Goal: Information Seeking & Learning: Learn about a topic

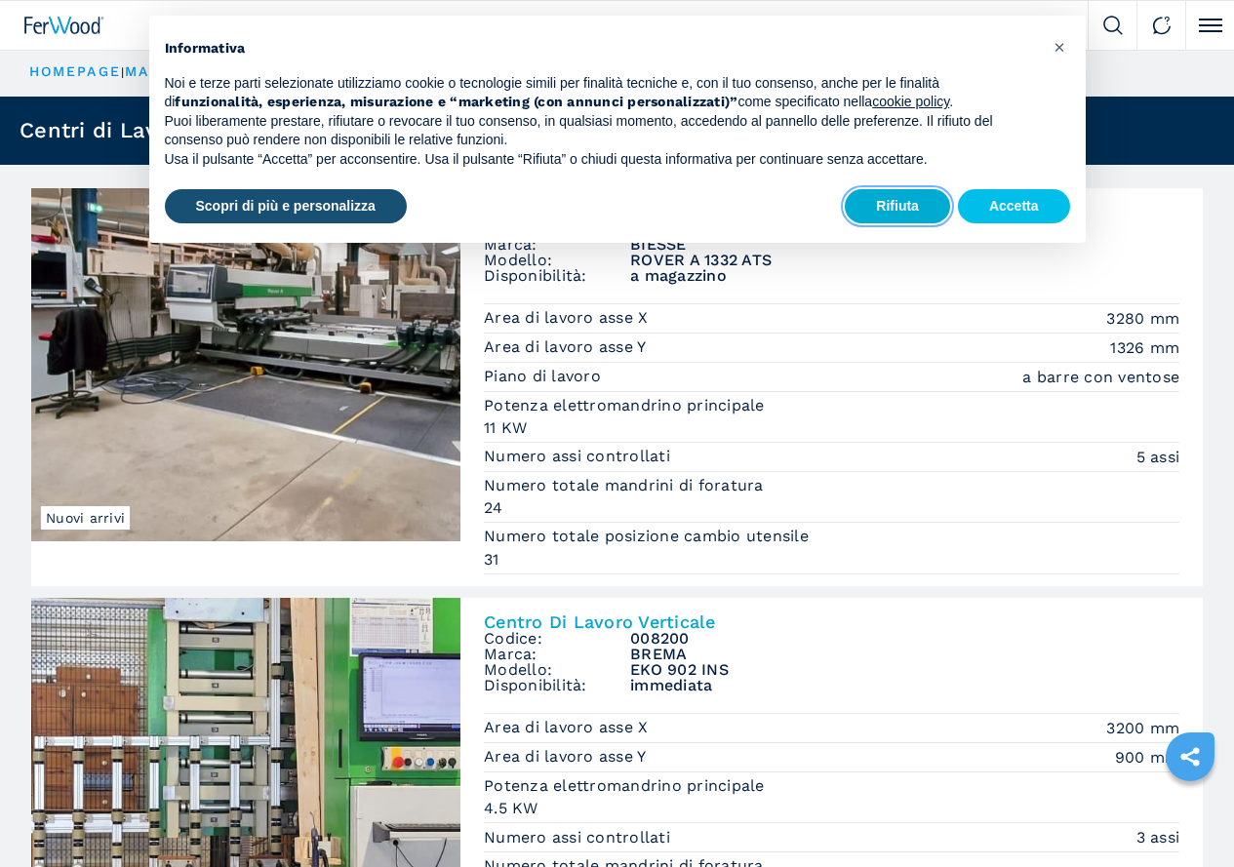
click at [866, 209] on button "Rifiuta" at bounding box center [897, 206] width 105 height 35
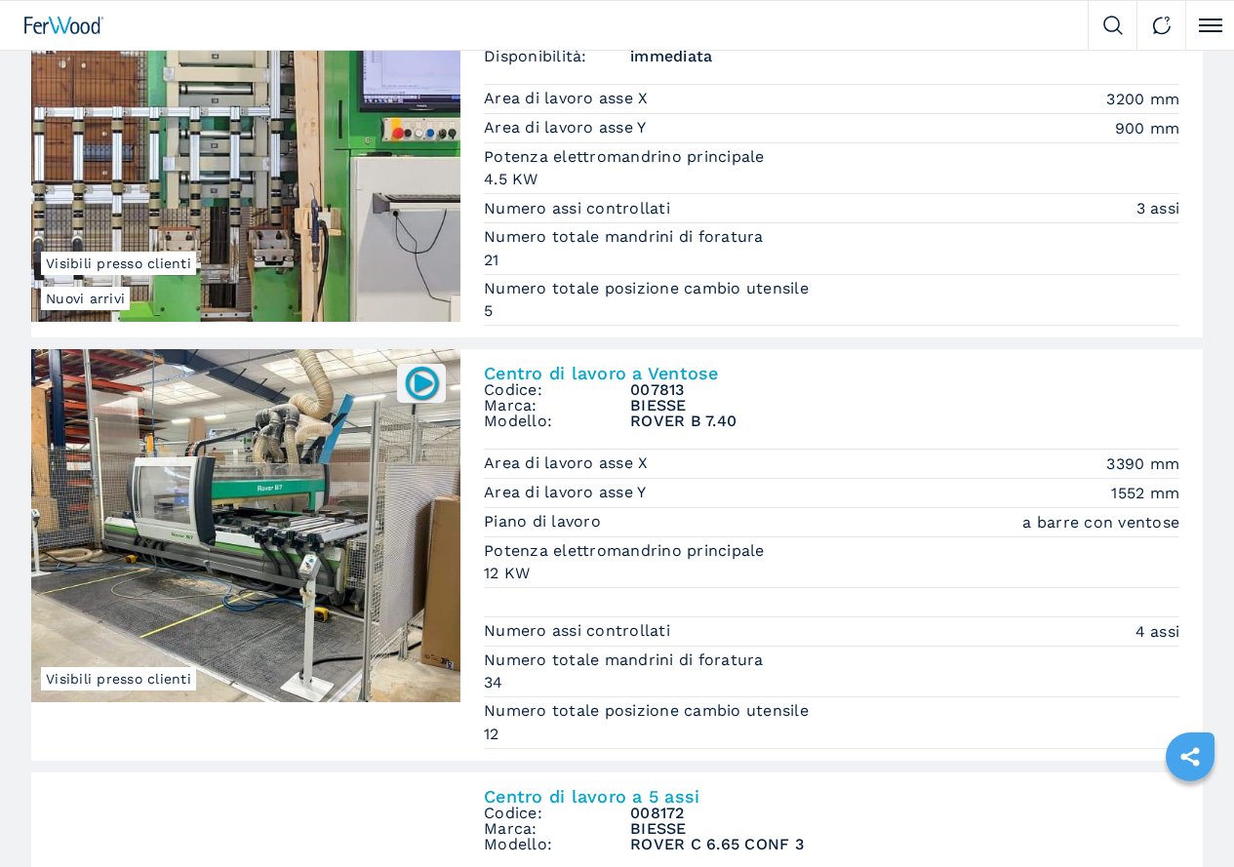
scroll to position [683, 0]
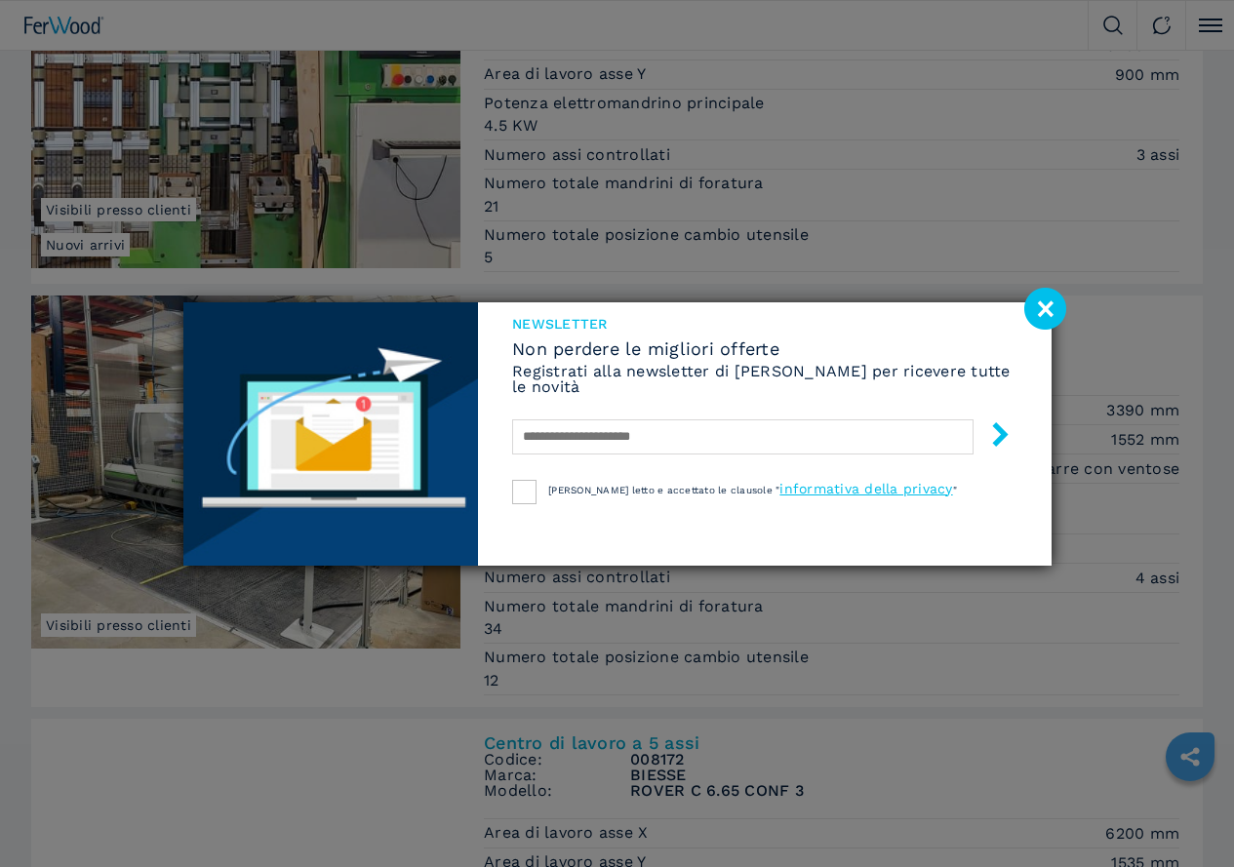
click at [1040, 313] on image at bounding box center [1046, 309] width 42 height 42
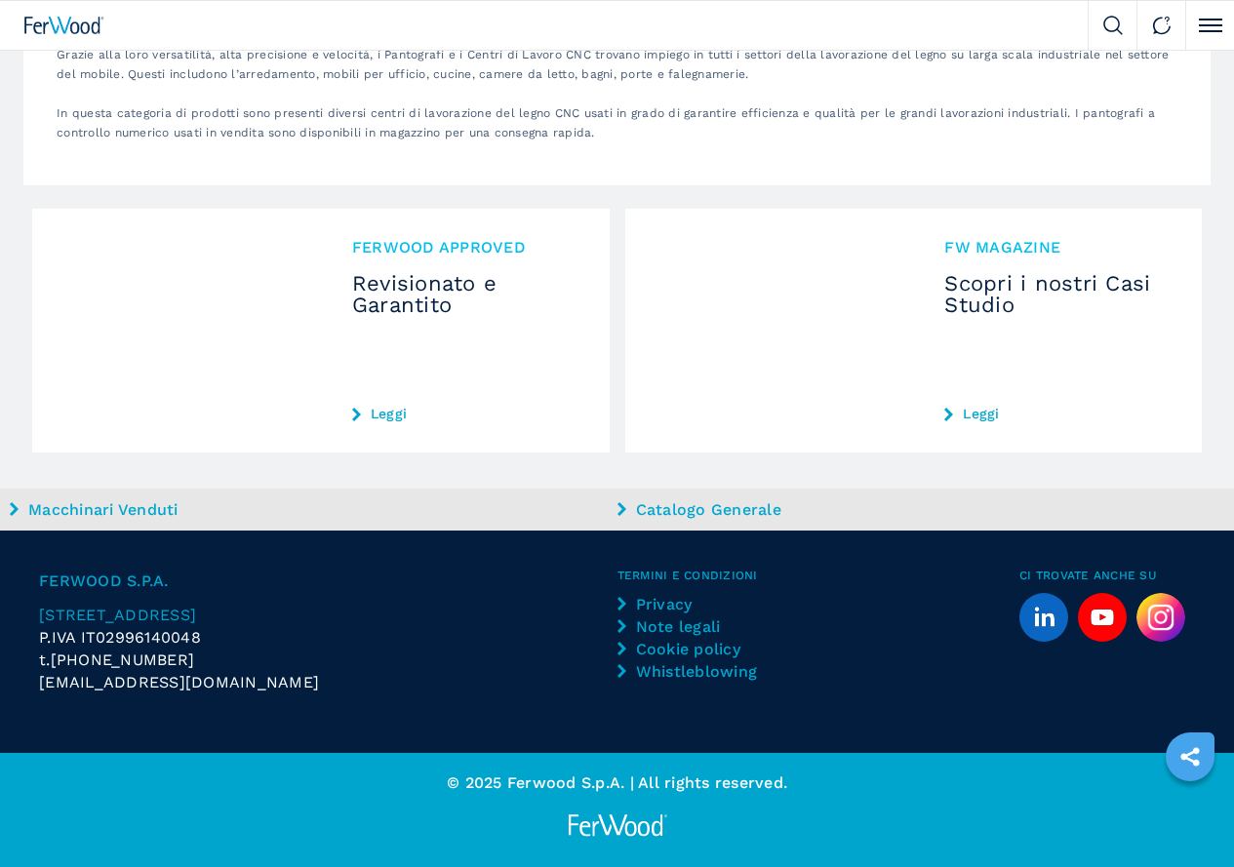
scroll to position [6050, 0]
click at [0, 0] on img at bounding box center [0, 0] width 0 height 0
